Goal: Task Accomplishment & Management: Manage account settings

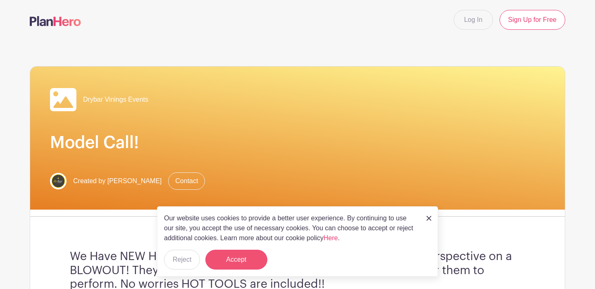
click at [229, 264] on button "Accept" at bounding box center [236, 259] width 62 height 20
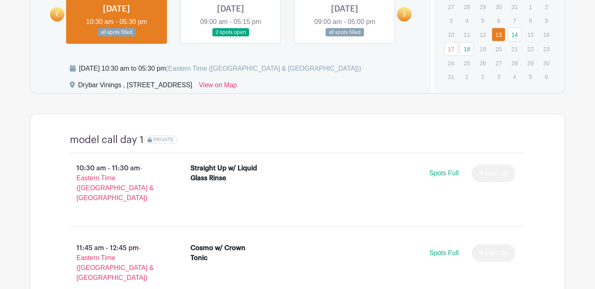
scroll to position [457, 0]
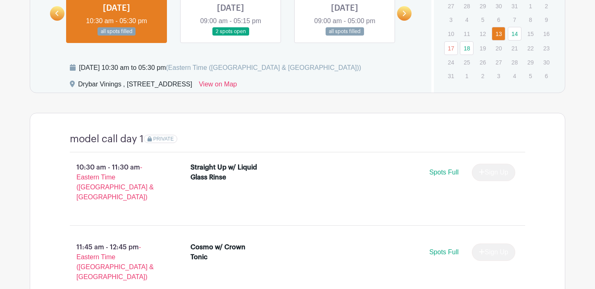
click at [166, 138] on span "PRIVATE" at bounding box center [163, 139] width 21 height 6
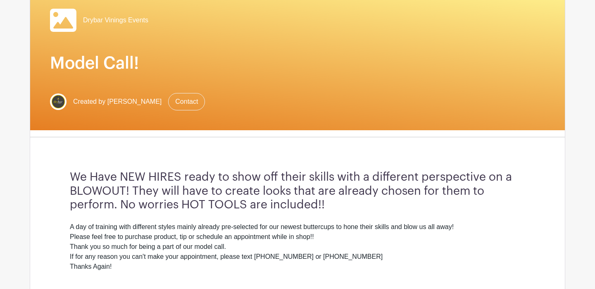
scroll to position [78, 0]
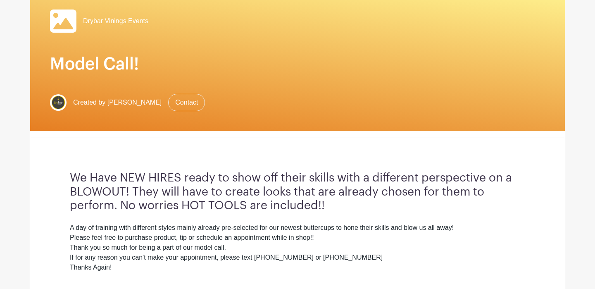
click at [171, 103] on link "Contact" at bounding box center [186, 102] width 37 height 17
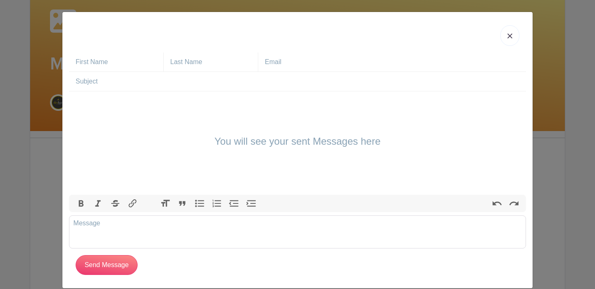
click at [508, 35] on img at bounding box center [509, 35] width 5 height 5
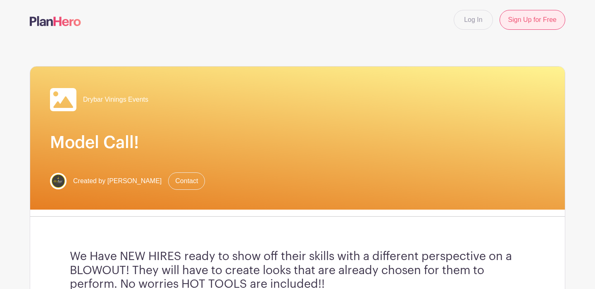
scroll to position [0, 0]
click at [482, 24] on link "Log In" at bounding box center [472, 20] width 39 height 20
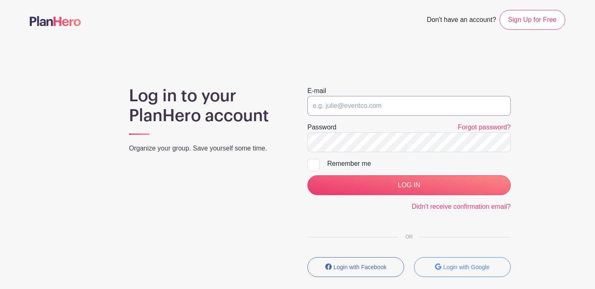
click at [369, 104] on input "email" at bounding box center [408, 106] width 203 height 20
type input "v"
click at [377, 110] on input "email" at bounding box center [408, 106] width 203 height 20
paste input "[EMAIL_ADDRESS][DOMAIN_NAME]"
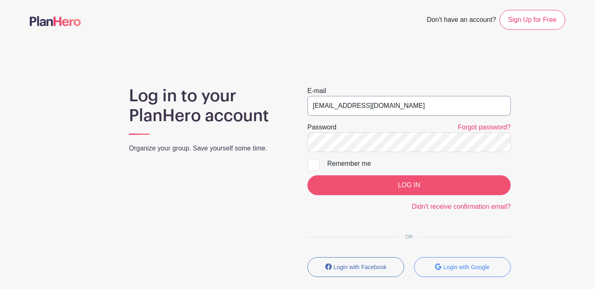
type input "[EMAIL_ADDRESS][DOMAIN_NAME]"
click at [425, 184] on input "LOG IN" at bounding box center [408, 185] width 203 height 20
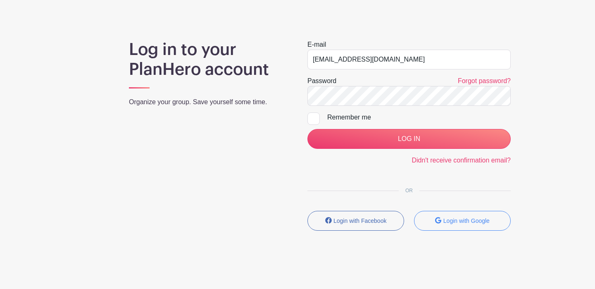
scroll to position [66, 0]
